Goal: Task Accomplishment & Management: Manage account settings

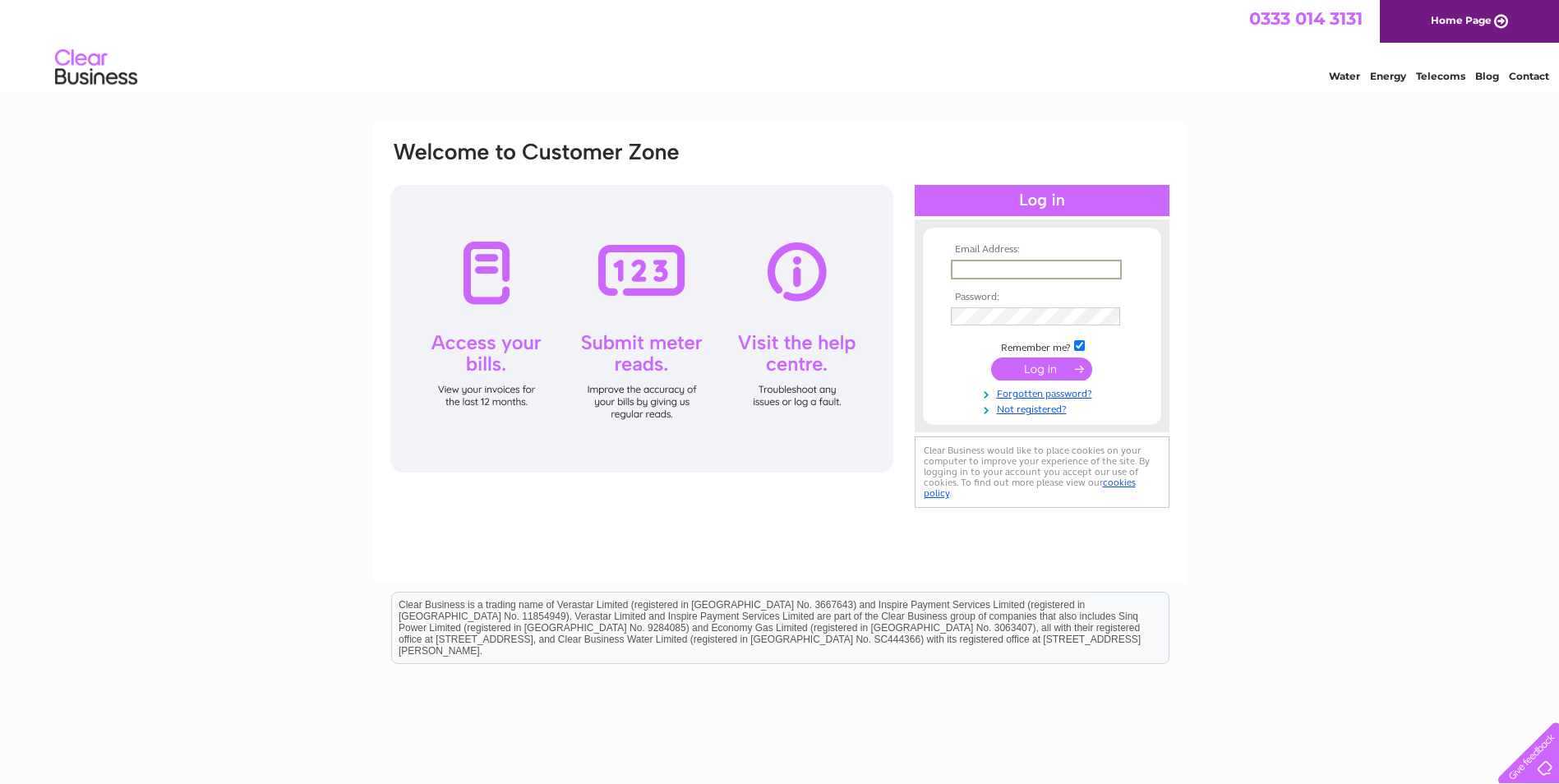
click at [1069, 265] on input "text" at bounding box center [1037, 270] width 171 height 20
paste input "a.vuong@todsgroup.com"
type input "a.vuong@todsgroup.com"
click at [1049, 372] on input "submit" at bounding box center [1042, 369] width 101 height 23
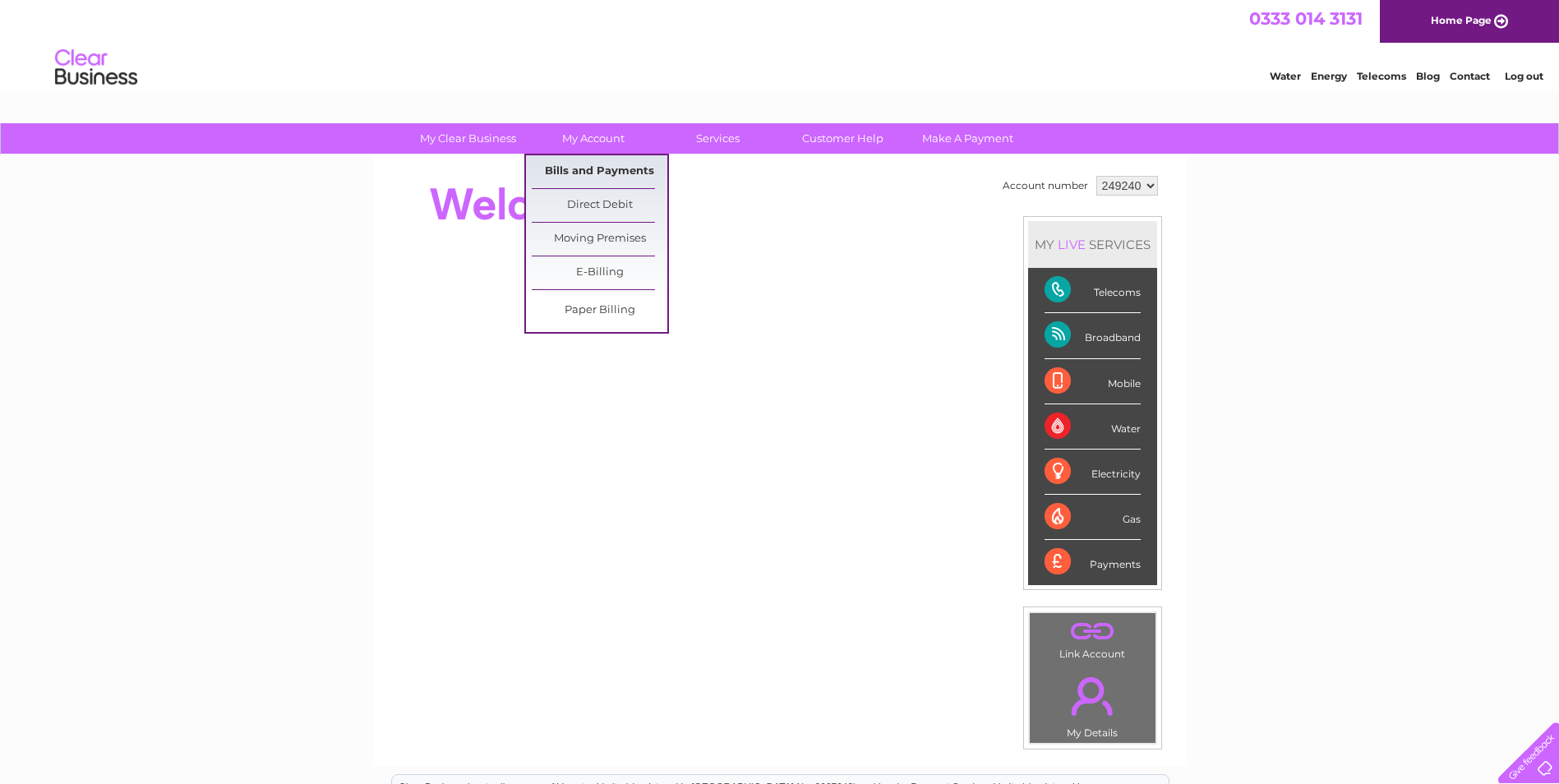
click at [607, 168] on link "Bills and Payments" at bounding box center [599, 171] width 136 height 33
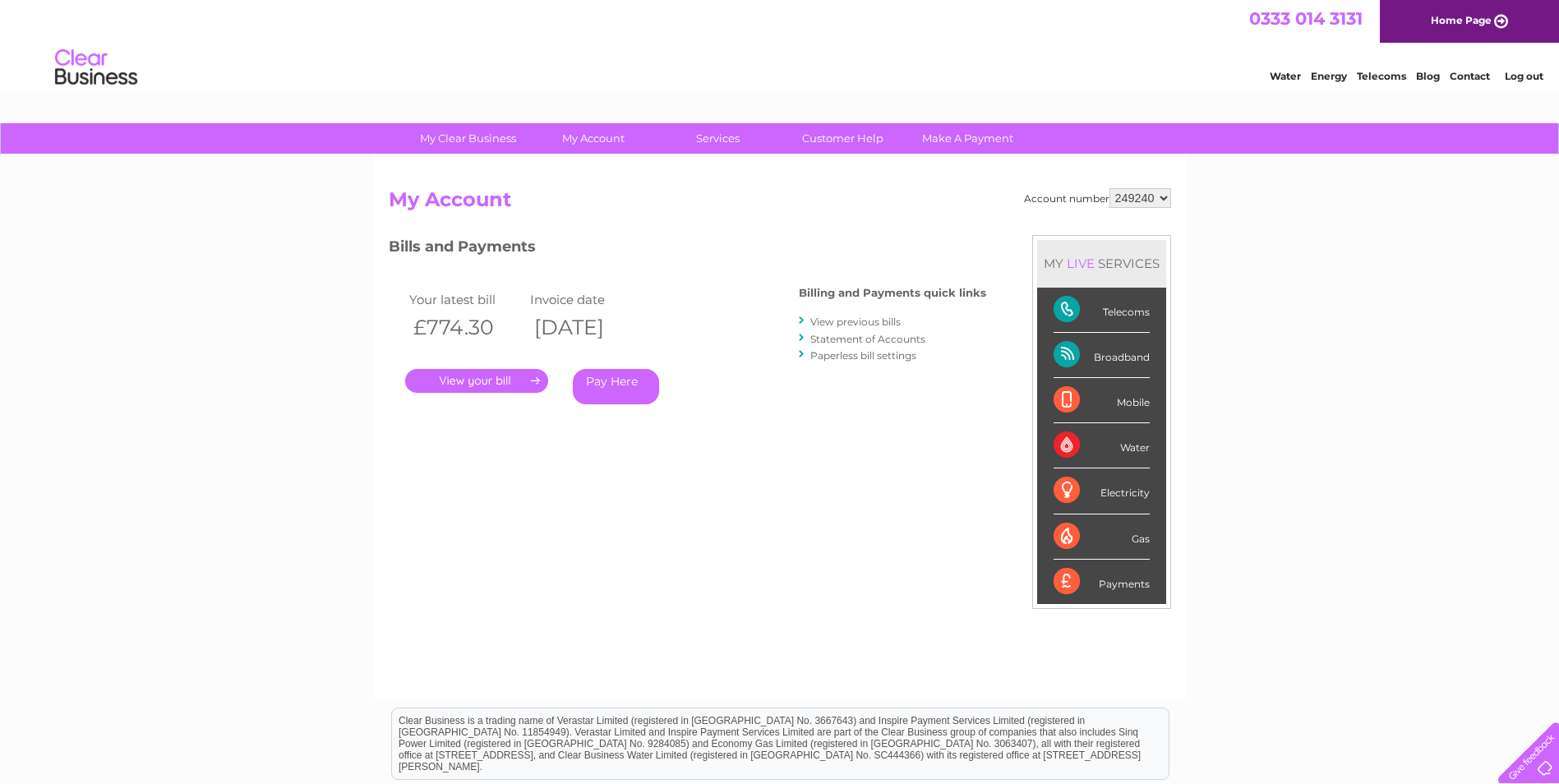
click at [1530, 72] on link "Log out" at bounding box center [1524, 76] width 39 height 12
